Goal: Task Accomplishment & Management: Manage account settings

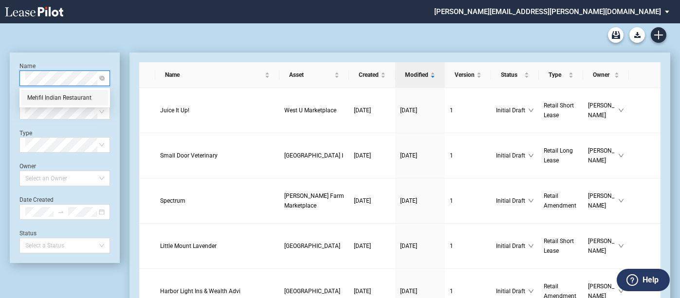
click at [53, 94] on div "Mehfil Indian Restaurant" at bounding box center [64, 98] width 75 height 10
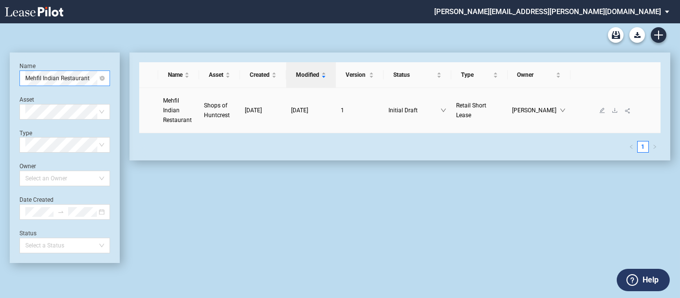
click at [253, 115] on td "09/29/2025" at bounding box center [263, 110] width 46 height 45
click at [176, 117] on span "Mehfil Indian Restaurant" at bounding box center [177, 110] width 29 height 26
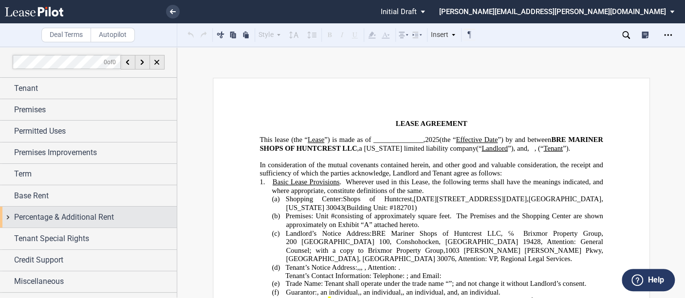
click at [49, 221] on span "Percentage & Additional Rent" at bounding box center [64, 218] width 100 height 12
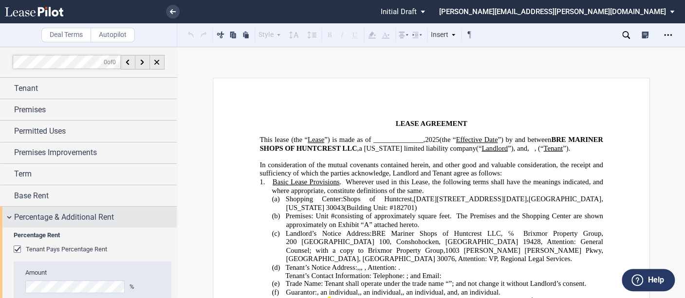
scroll to position [54, 0]
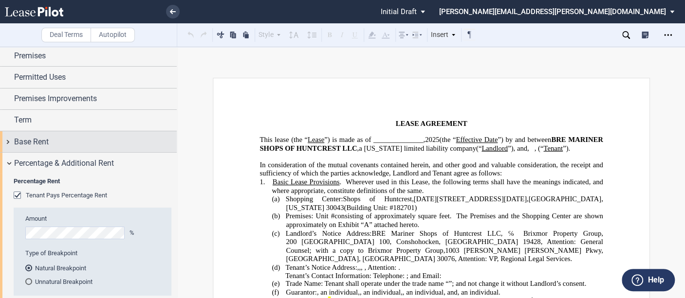
click at [18, 138] on span "Base Rent" at bounding box center [31, 142] width 35 height 12
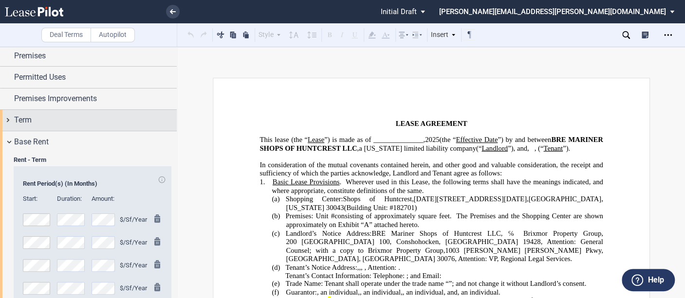
click at [48, 122] on div "Term" at bounding box center [95, 120] width 163 height 12
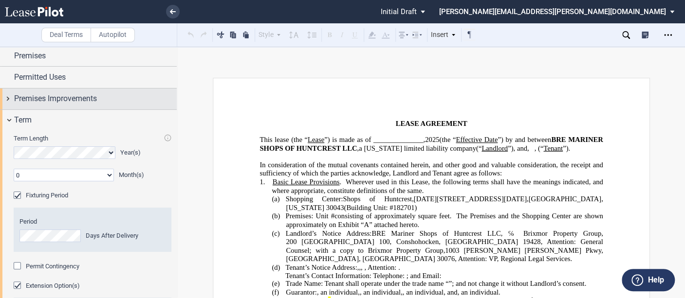
click at [50, 104] on span "Premises Improvements" at bounding box center [55, 99] width 83 height 12
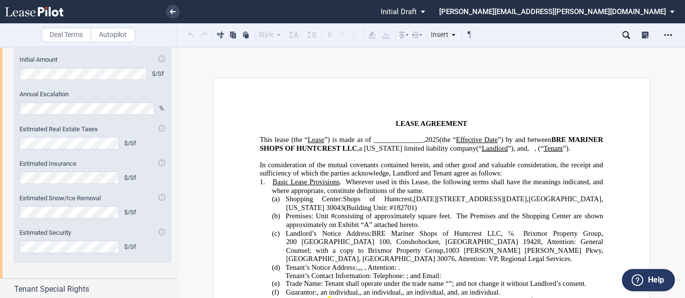
scroll to position [1295, 0]
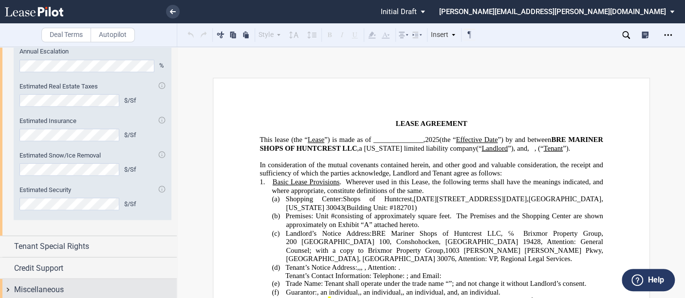
click at [9, 287] on div "Miscellaneous" at bounding box center [88, 289] width 177 height 21
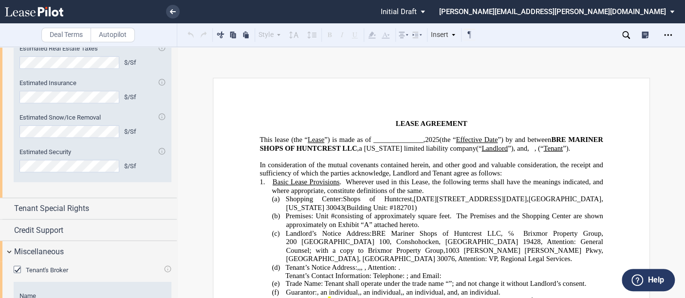
scroll to position [1375, 0]
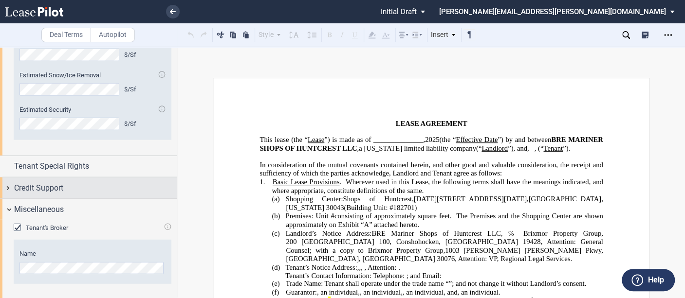
click at [10, 187] on div "Credit Support" at bounding box center [88, 188] width 177 height 21
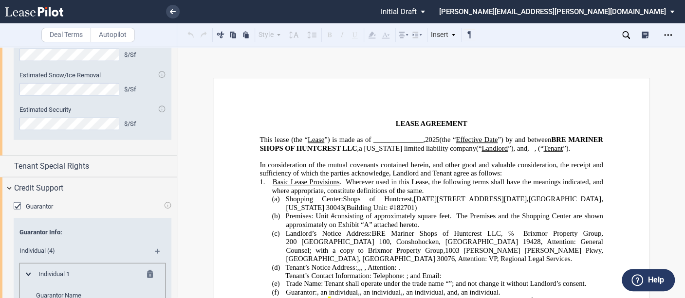
scroll to position [162, 0]
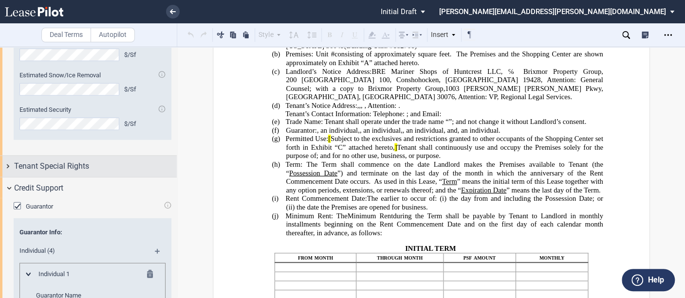
click at [10, 162] on div "Tenant Special Rights" at bounding box center [88, 166] width 177 height 21
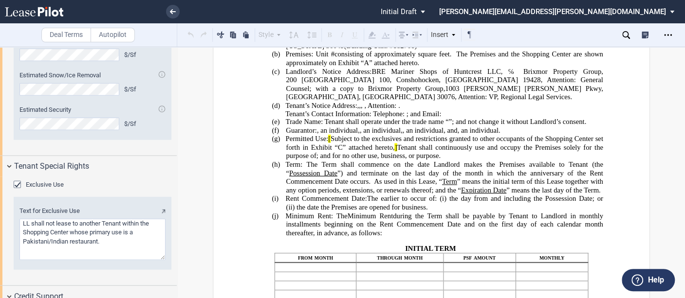
drag, startPoint x: 130, startPoint y: 229, endPoint x: 13, endPoint y: 216, distance: 117.6
click at [13, 216] on div "Exclusive Use Text for Exclusive Use" at bounding box center [88, 231] width 177 height 109
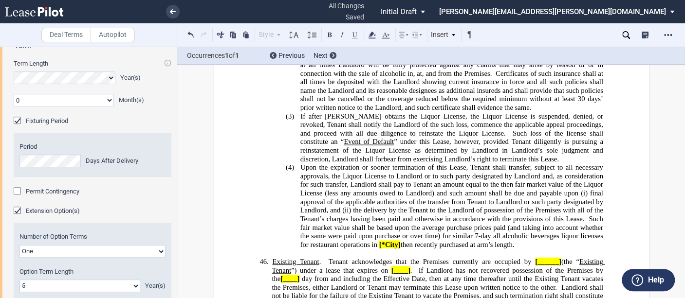
scroll to position [185, 0]
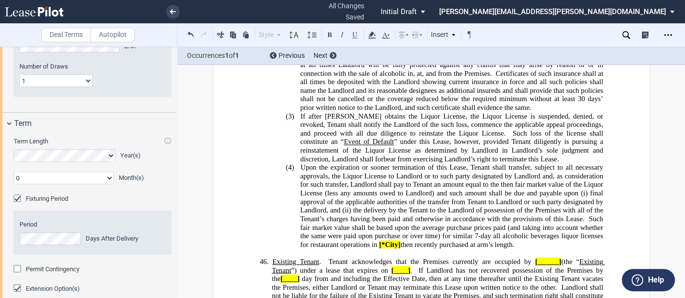
type textarea "a Pakistani/Indian restaurant."
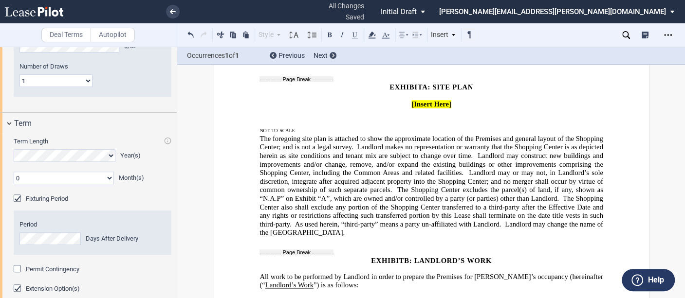
scroll to position [6114, 0]
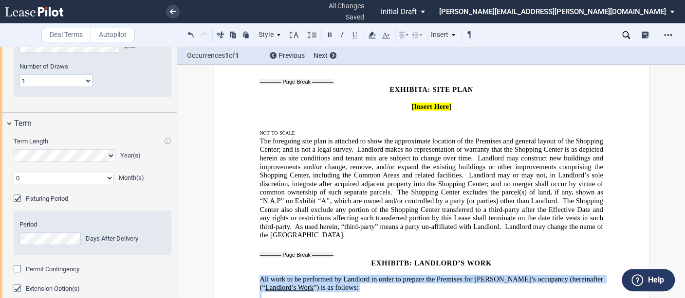
drag, startPoint x: 252, startPoint y: 127, endPoint x: 590, endPoint y: 208, distance: 347.5
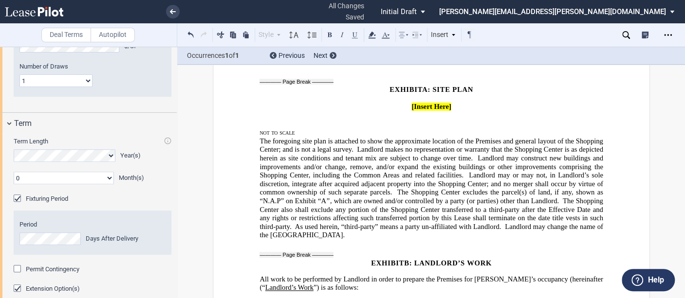
drag, startPoint x: 494, startPoint y: 191, endPoint x: 263, endPoint y: 142, distance: 235.5
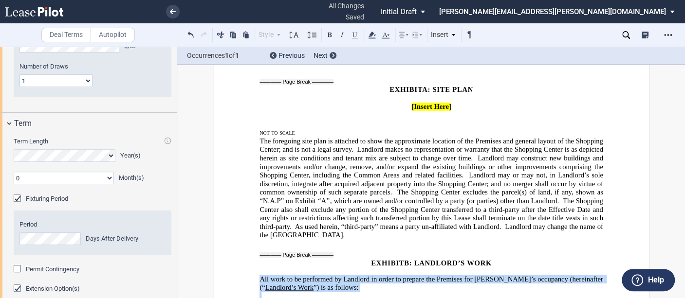
drag, startPoint x: 370, startPoint y: 142, endPoint x: 578, endPoint y: 204, distance: 216.9
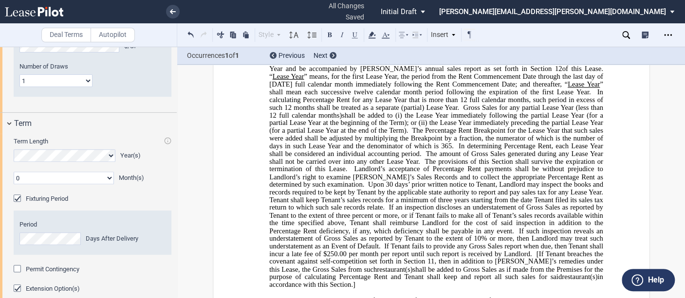
scroll to position [8385, 0]
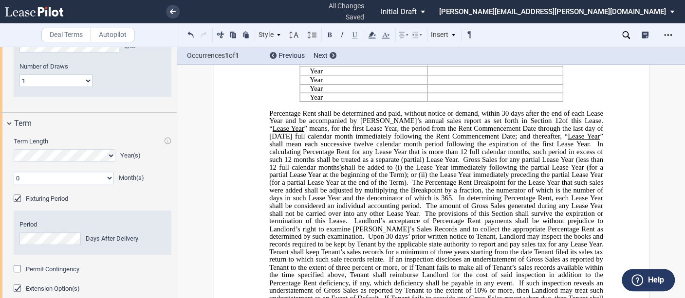
drag, startPoint x: 564, startPoint y: 159, endPoint x: 569, endPoint y: 159, distance: 4.9
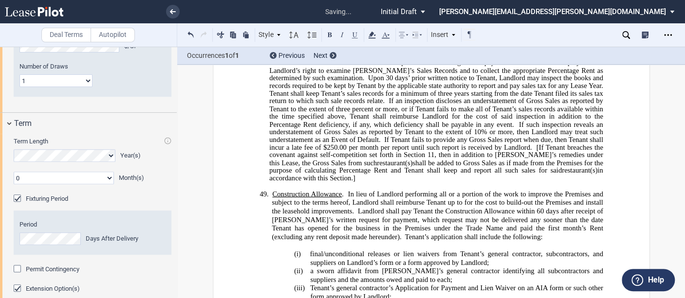
scroll to position [8602, 0]
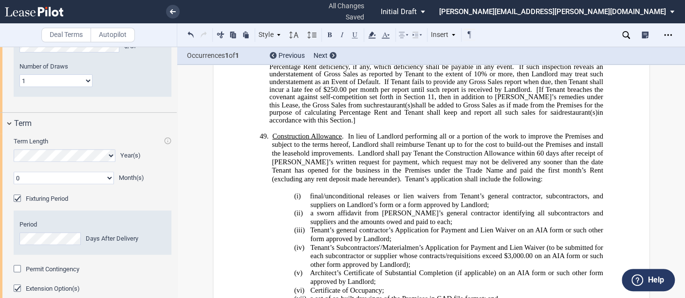
drag, startPoint x: 455, startPoint y: 159, endPoint x: 510, endPoint y: 160, distance: 55.0
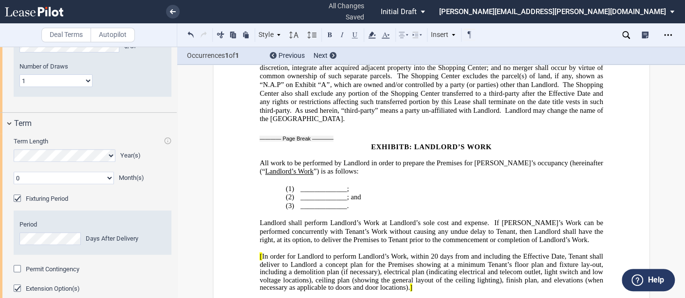
scroll to position [6067, 0]
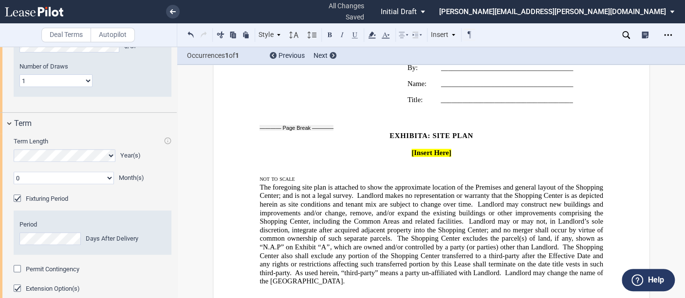
drag, startPoint x: 279, startPoint y: 200, endPoint x: 346, endPoint y: 217, distance: 69.0
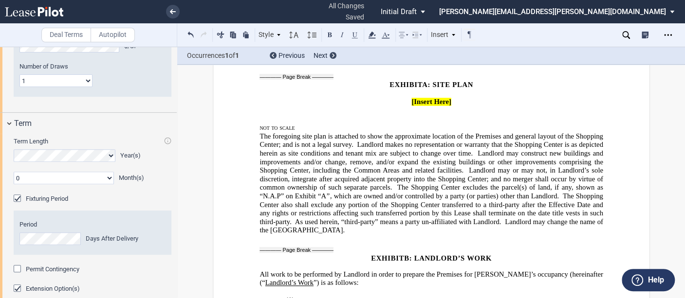
scroll to position [6176, 0]
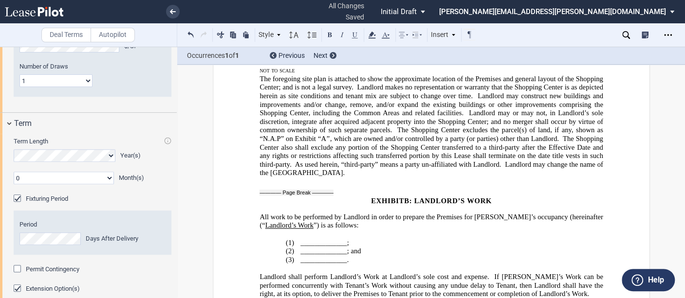
click at [667, 34] on icon "Open Lease options menu" at bounding box center [668, 35] width 8 height 8
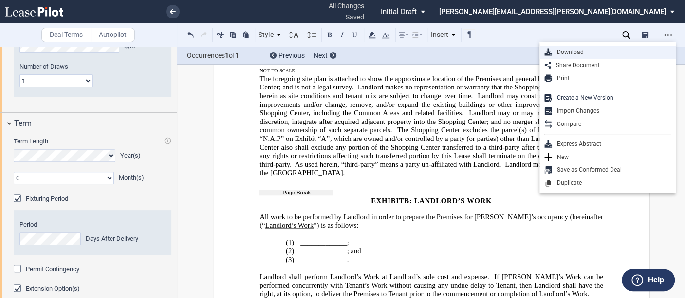
click at [594, 49] on div "Download" at bounding box center [611, 52] width 119 height 8
